Goal: Communication & Community: Answer question/provide support

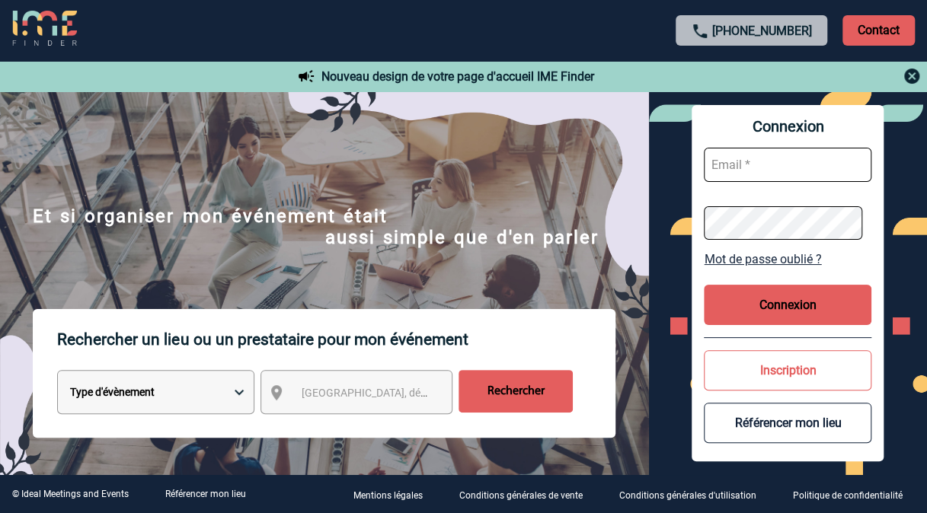
click at [739, 164] on input "text" at bounding box center [788, 165] width 168 height 34
type input "geoffroy.boudon@sanofi.com"
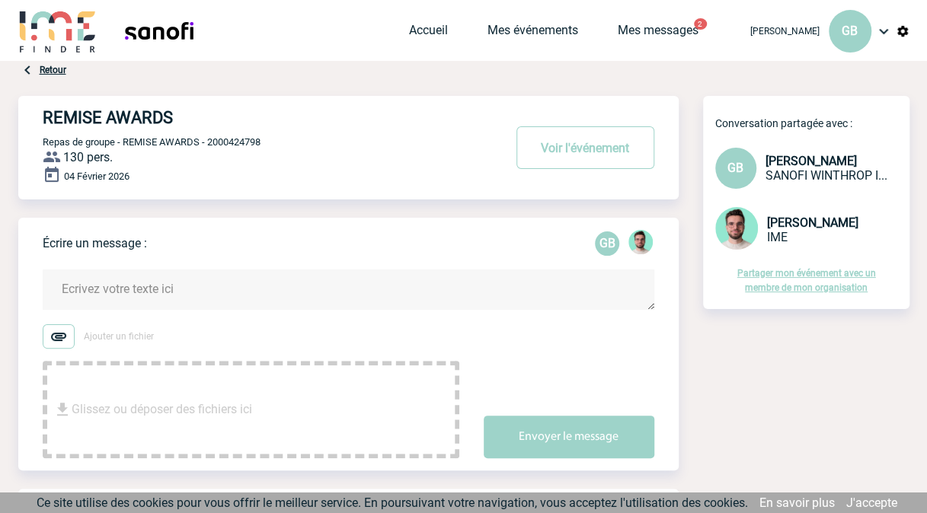
click at [238, 289] on textarea at bounding box center [349, 290] width 612 height 40
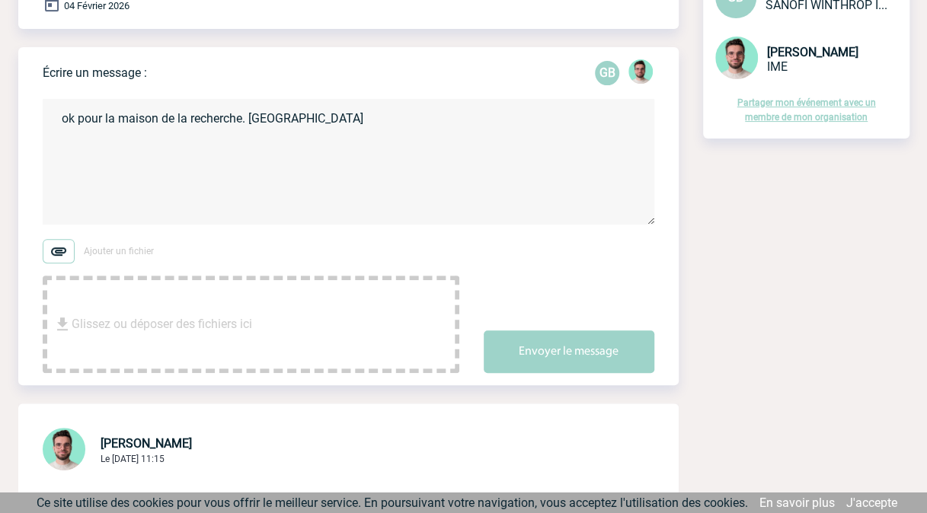
scroll to position [214, 0]
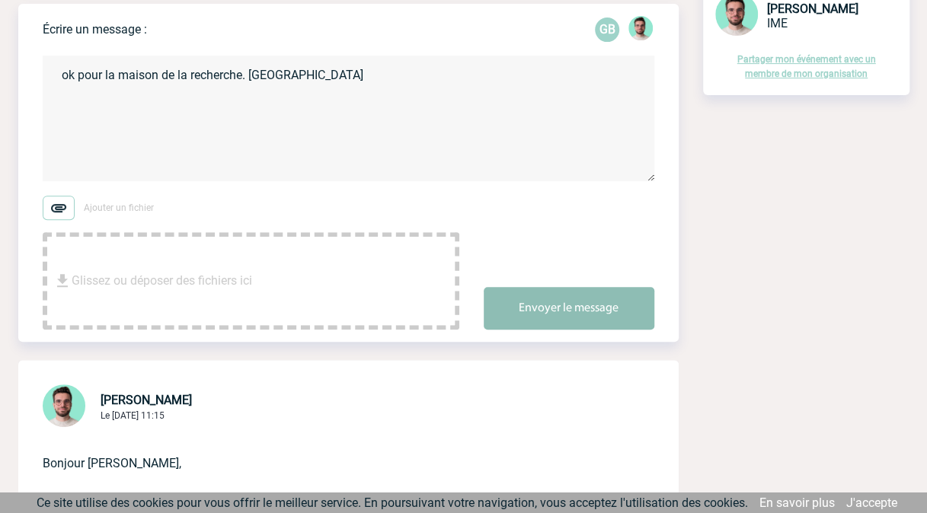
type textarea "ok pour la maison de la recherche. [GEOGRAPHIC_DATA]"
click at [545, 311] on button "Envoyer le message" at bounding box center [569, 308] width 171 height 43
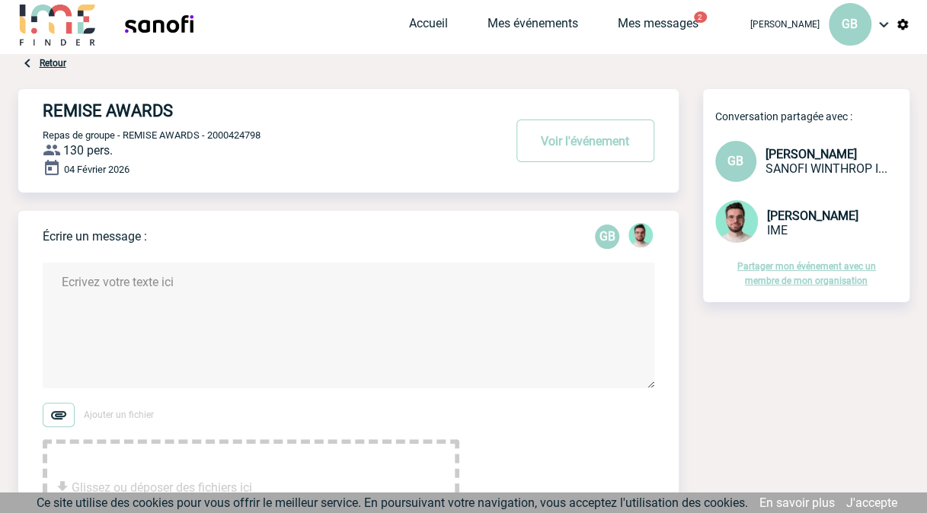
scroll to position [0, 0]
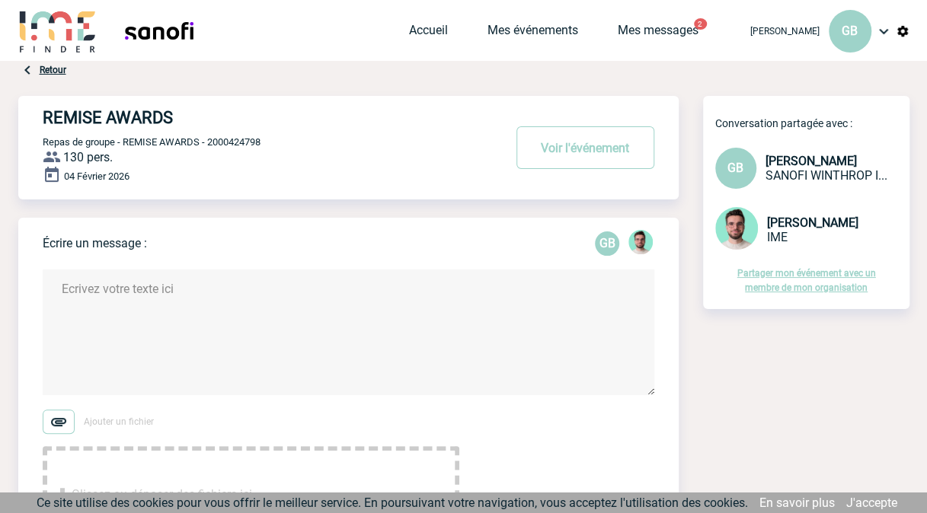
click at [672, 21] on div "Accueil Mes événements Mes messages 2 Projet, client Projet, client" at bounding box center [572, 30] width 326 height 61
click at [670, 26] on link "Mes messages" at bounding box center [658, 33] width 81 height 21
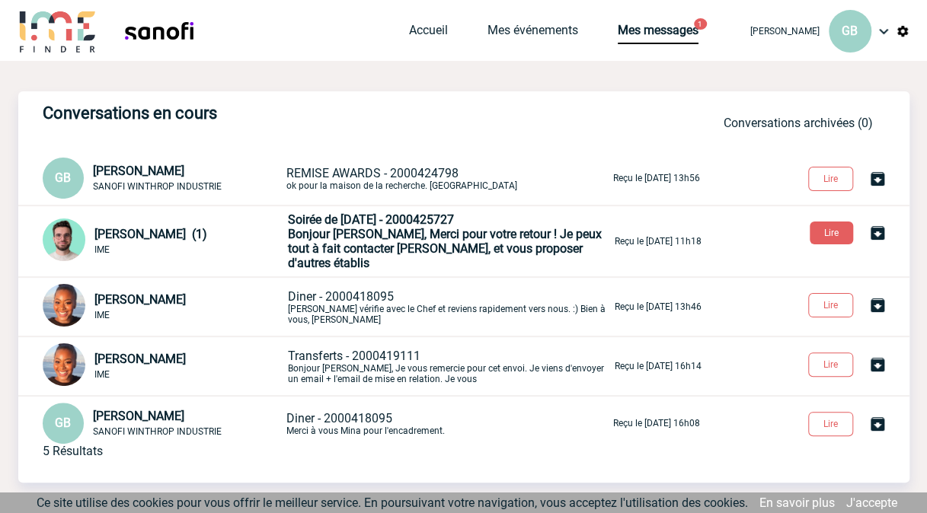
click at [454, 235] on span "Bonjour Geoffroy, Merci pour votre retour ! Je peux tout à fait contacter Shuff…" at bounding box center [445, 248] width 314 height 43
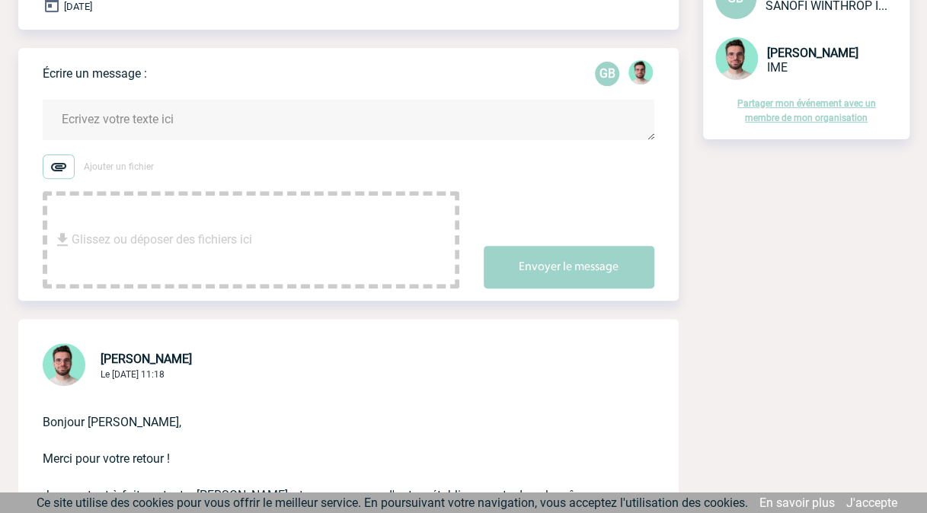
scroll to position [165, 0]
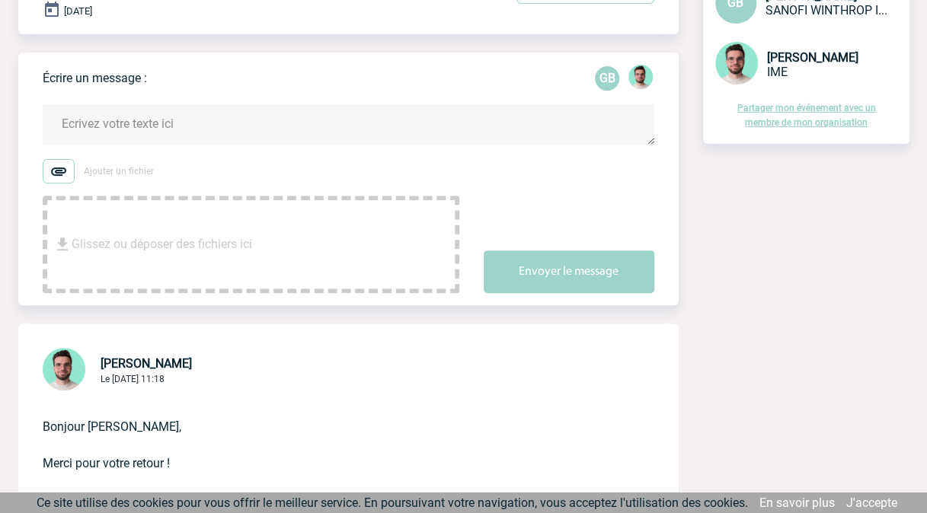
click at [108, 125] on textarea at bounding box center [349, 124] width 612 height 40
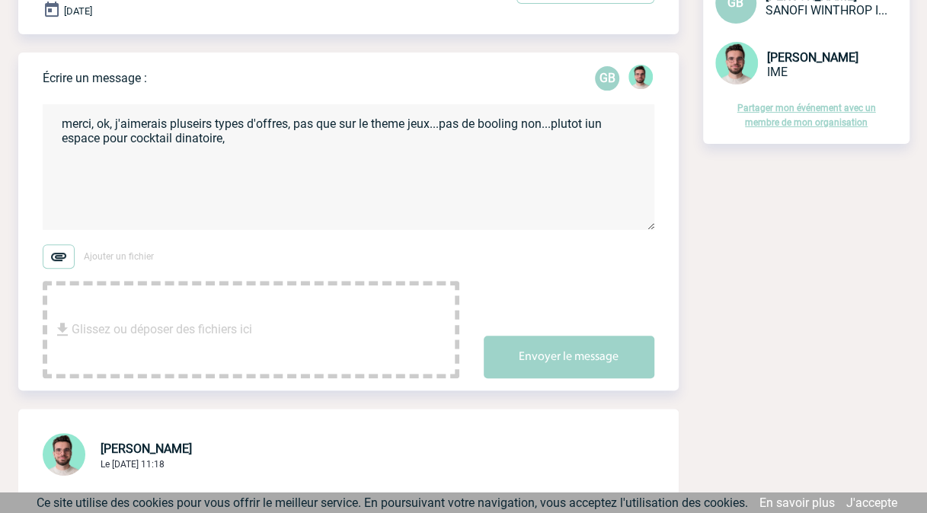
click at [204, 122] on textarea "merci, ok, j'aimerais pluseirs types d'offres, pas que sur le theme jeux...pas …" at bounding box center [349, 167] width 612 height 126
click at [234, 142] on textarea "merci, ok, j'aimerais pluseius types d'offres, pas que sur le theme jeux...pas …" at bounding box center [349, 167] width 612 height 126
click at [341, 139] on textarea "merci, ok, j'aimerais pluseius types d'offres, pas que sur le theme jeux...pas …" at bounding box center [349, 167] width 612 height 126
click at [410, 140] on textarea "merci, ok, j'aimerais pluseius types d'offres, pas que sur le theme jeux...pas …" at bounding box center [349, 167] width 612 height 126
click at [474, 140] on textarea "merci, ok, j'aimerais pluseius types d'offres, pas que sur le theme jeux...pas …" at bounding box center [349, 167] width 612 height 126
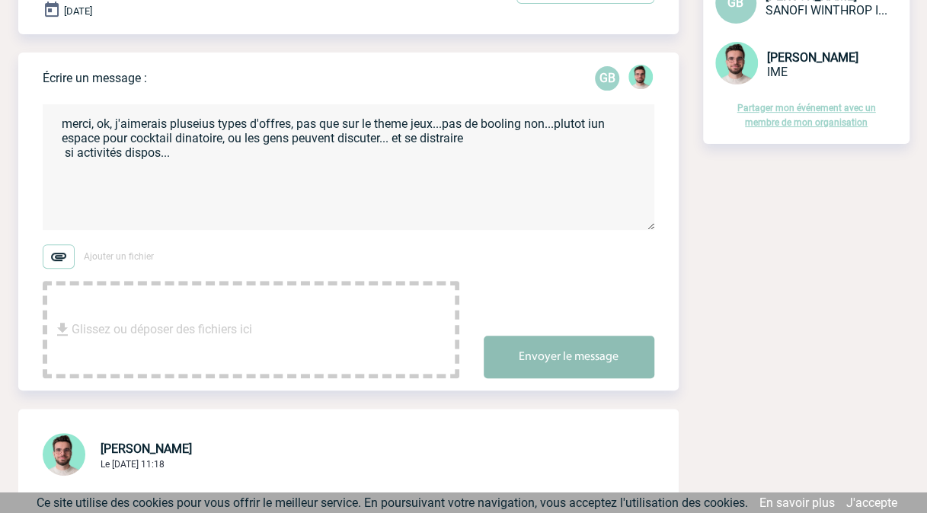
type textarea "merci, ok, j'aimerais pluseius types d'offres, pas que sur le theme jeux...pas …"
click at [568, 347] on button "Envoyer le message" at bounding box center [569, 357] width 171 height 43
